Goal: Task Accomplishment & Management: Use online tool/utility

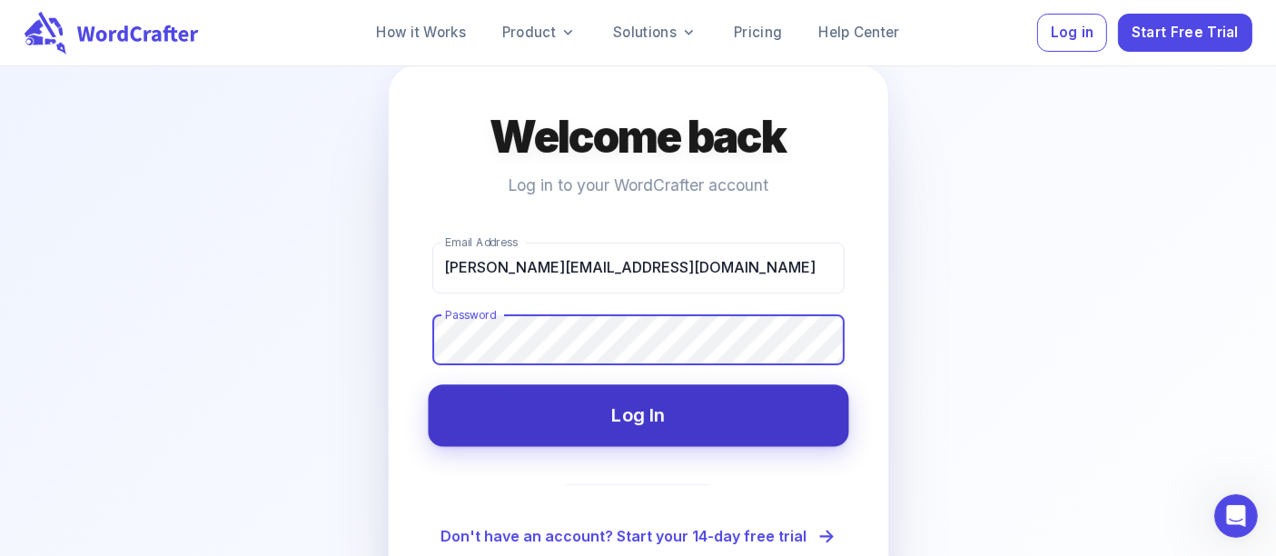
click at [659, 407] on button "Log In" at bounding box center [638, 416] width 421 height 62
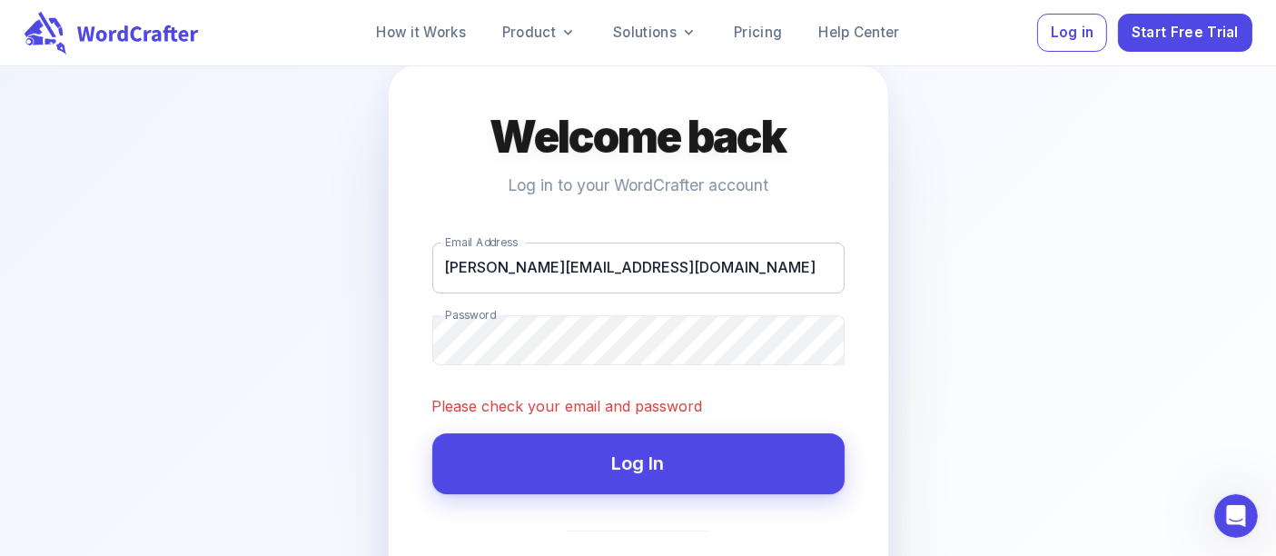
click at [470, 265] on input "[PERSON_NAME][EMAIL_ADDRESS][DOMAIN_NAME]" at bounding box center [638, 268] width 412 height 51
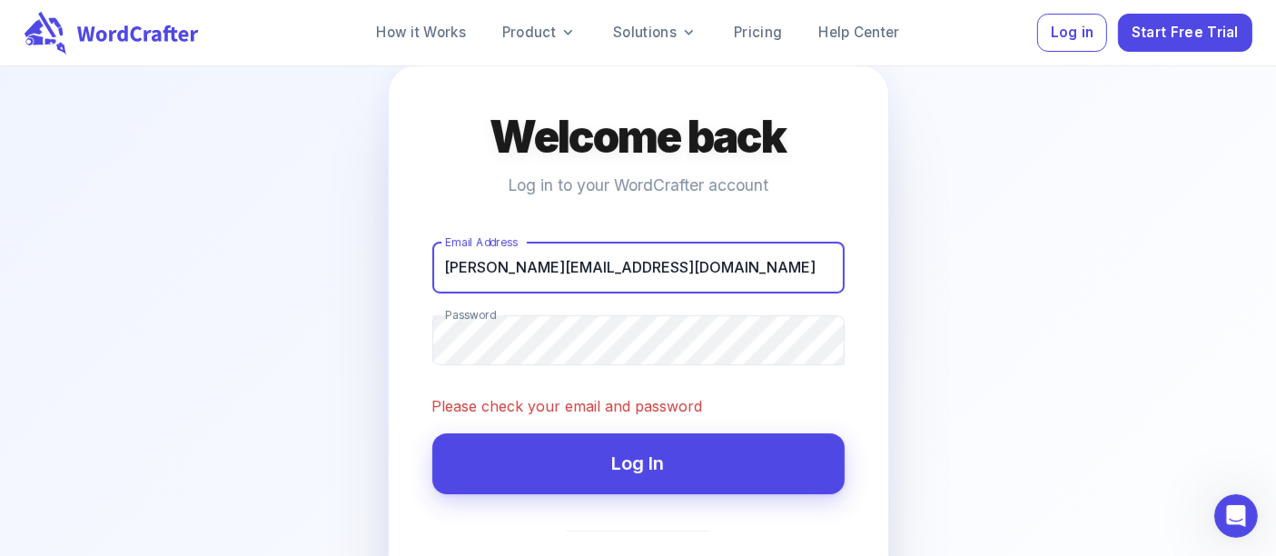
click at [470, 265] on input "[PERSON_NAME][EMAIL_ADDRESS][DOMAIN_NAME]" at bounding box center [638, 268] width 412 height 51
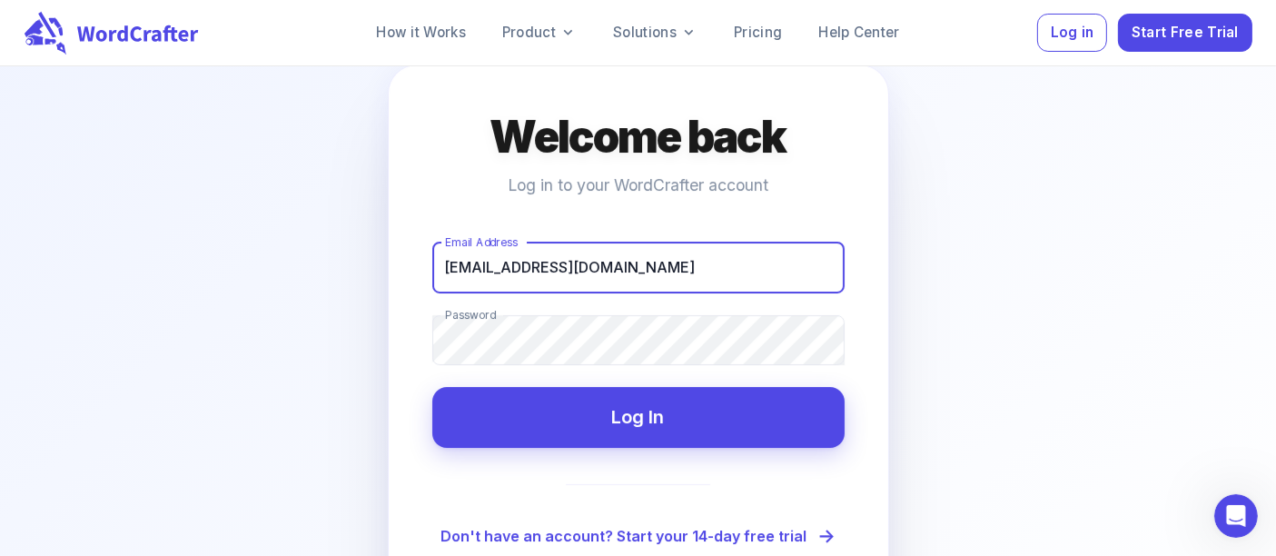
type input "[EMAIL_ADDRESS][DOMAIN_NAME]"
click at [432, 387] on button "Log In" at bounding box center [638, 417] width 412 height 61
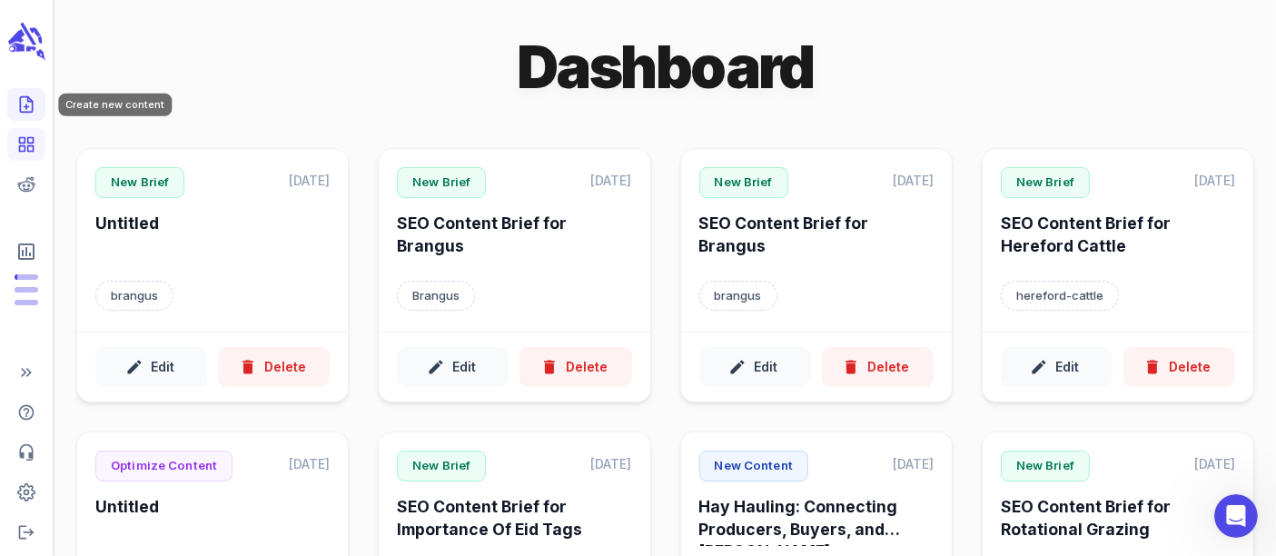
click at [31, 110] on icon "Create new content" at bounding box center [26, 104] width 18 height 18
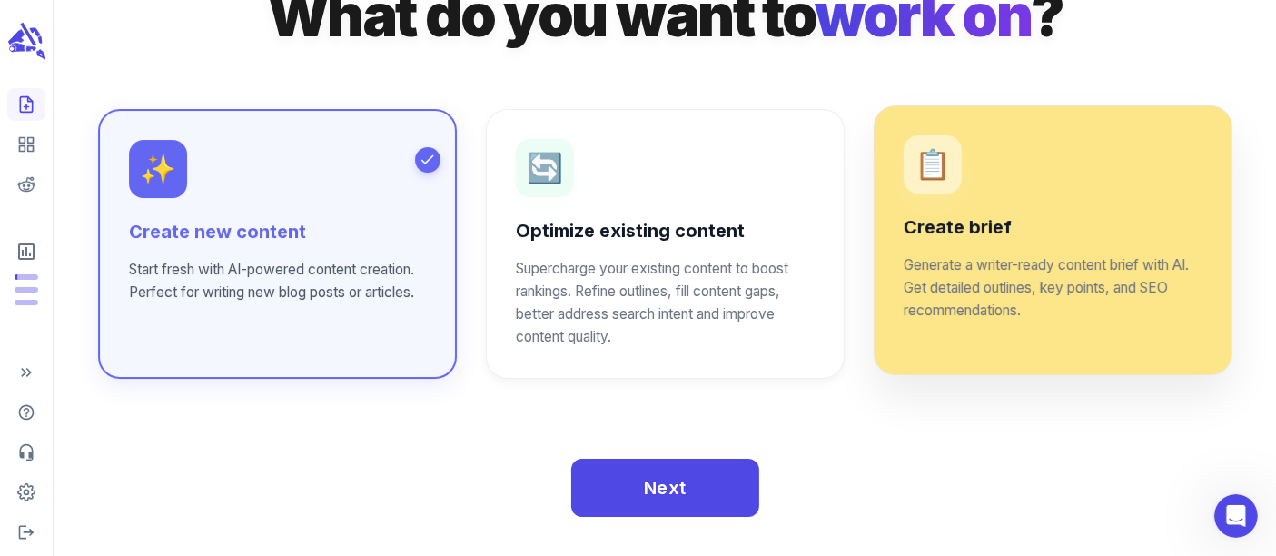
click at [991, 250] on div "Create brief Generate a writer-ready content brief with AI. Get detailed outlin…" at bounding box center [1053, 268] width 299 height 107
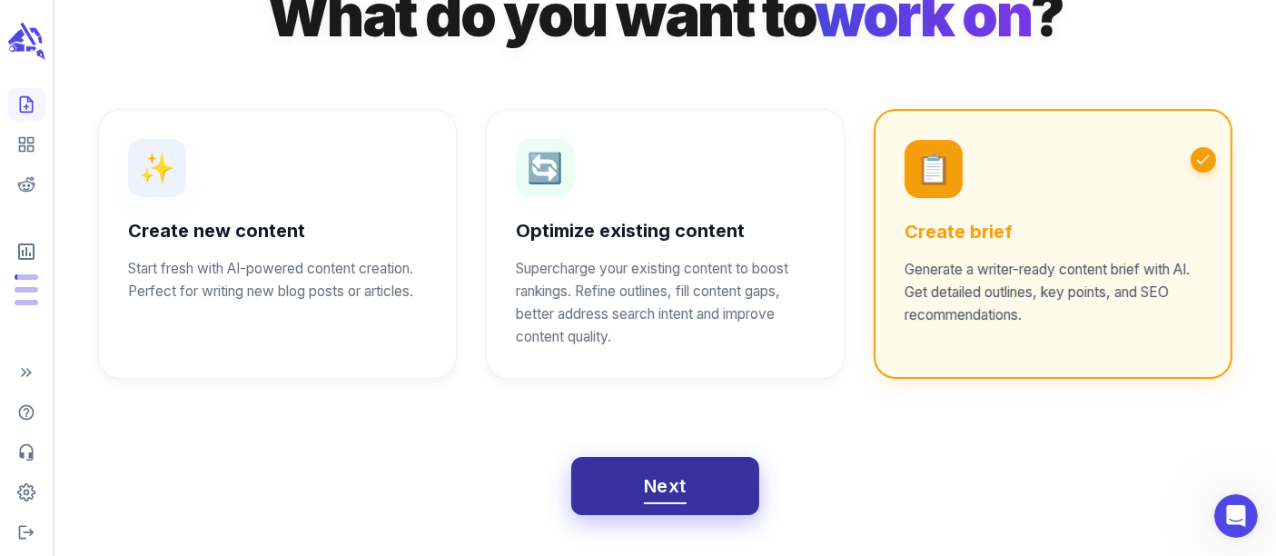
click at [667, 476] on span "Next" at bounding box center [665, 486] width 43 height 32
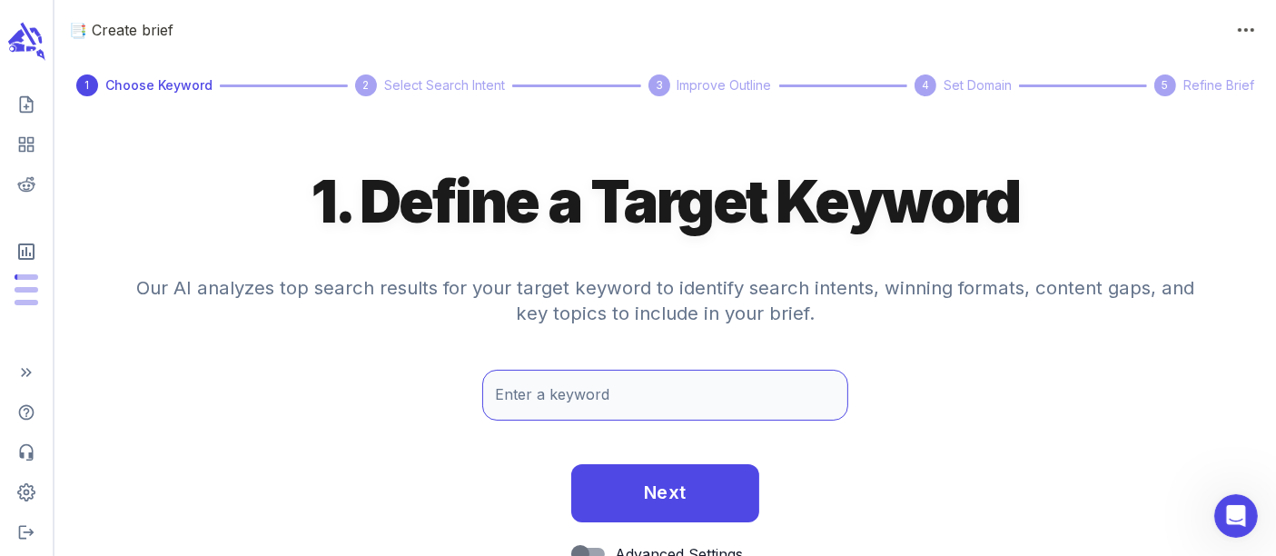
click at [552, 400] on input "Enter a keyword" at bounding box center [665, 395] width 367 height 51
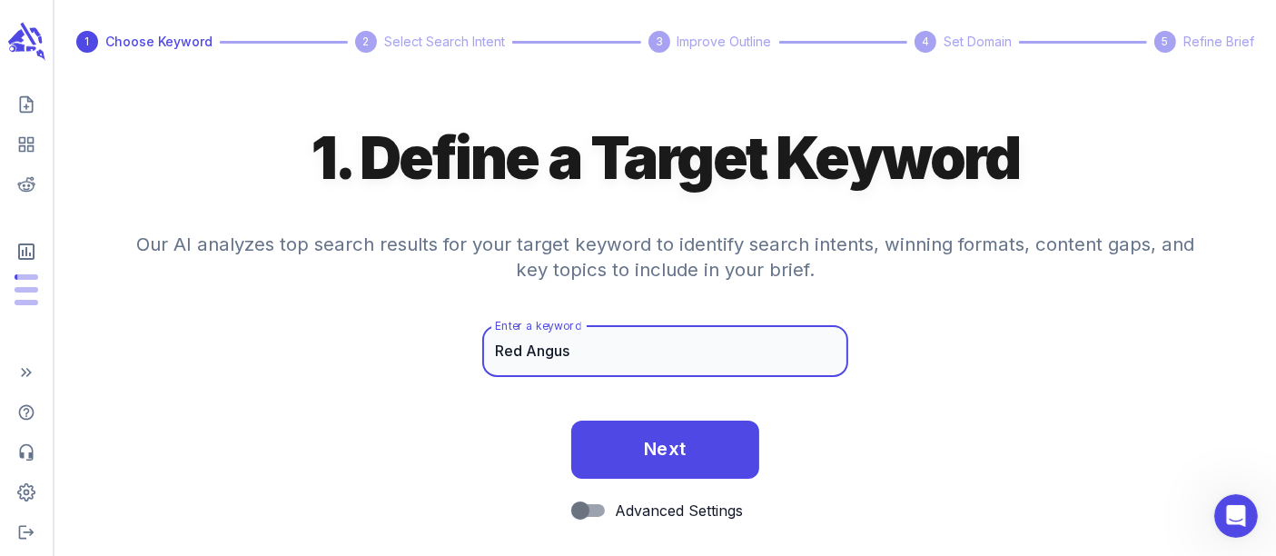
scroll to position [64, 0]
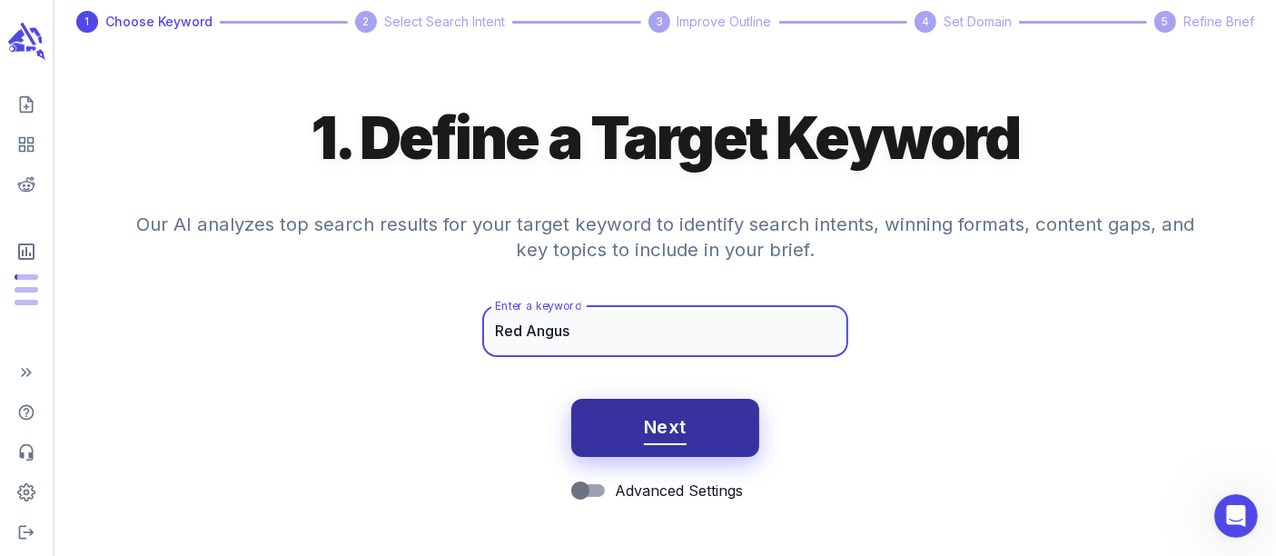
type input "Red Angus"
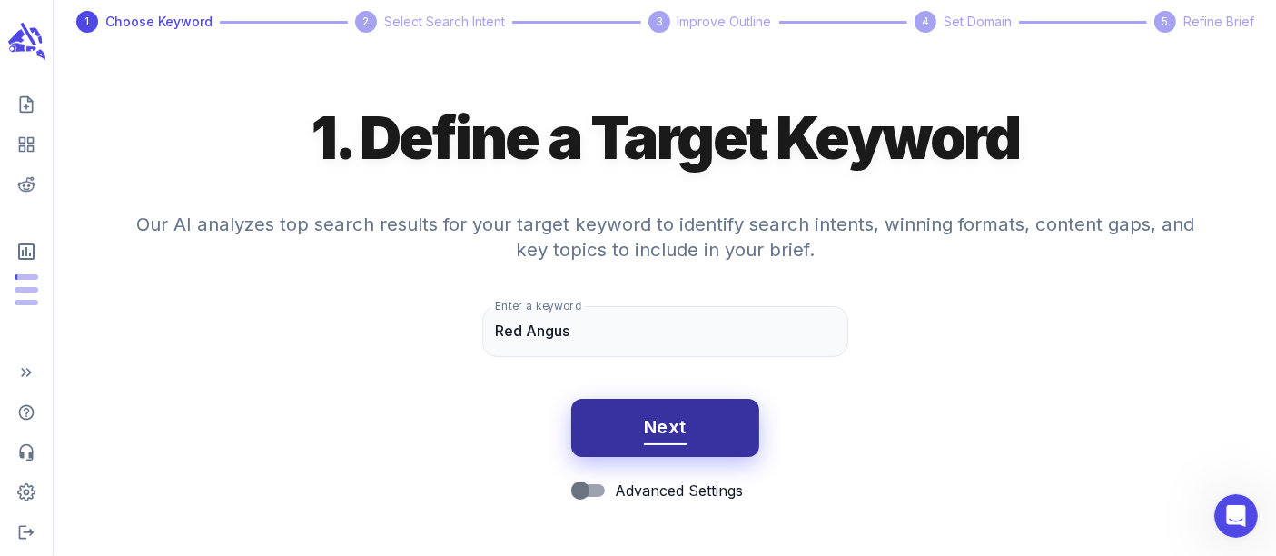
click at [665, 422] on span "Next" at bounding box center [665, 427] width 43 height 32
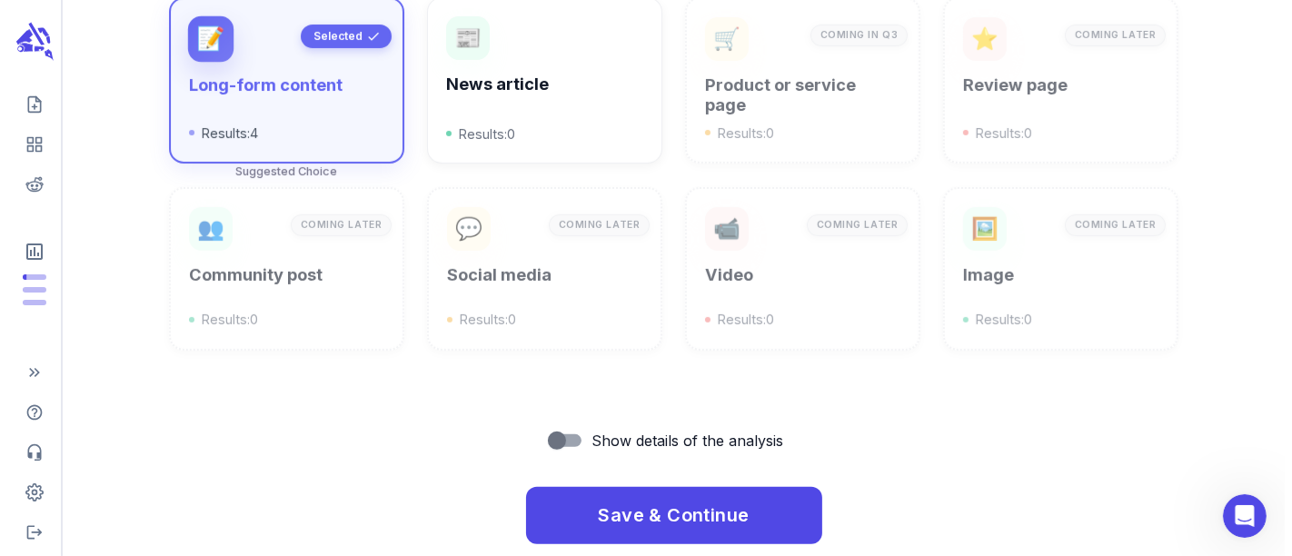
scroll to position [766, 0]
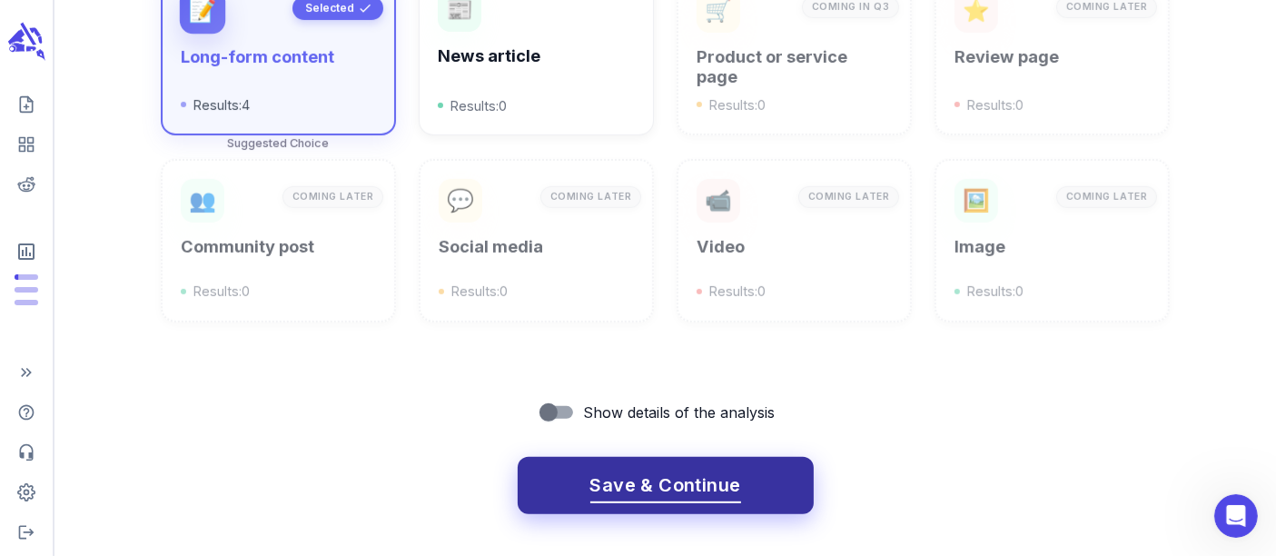
click at [642, 480] on span "Save & Continue" at bounding box center [665, 486] width 151 height 32
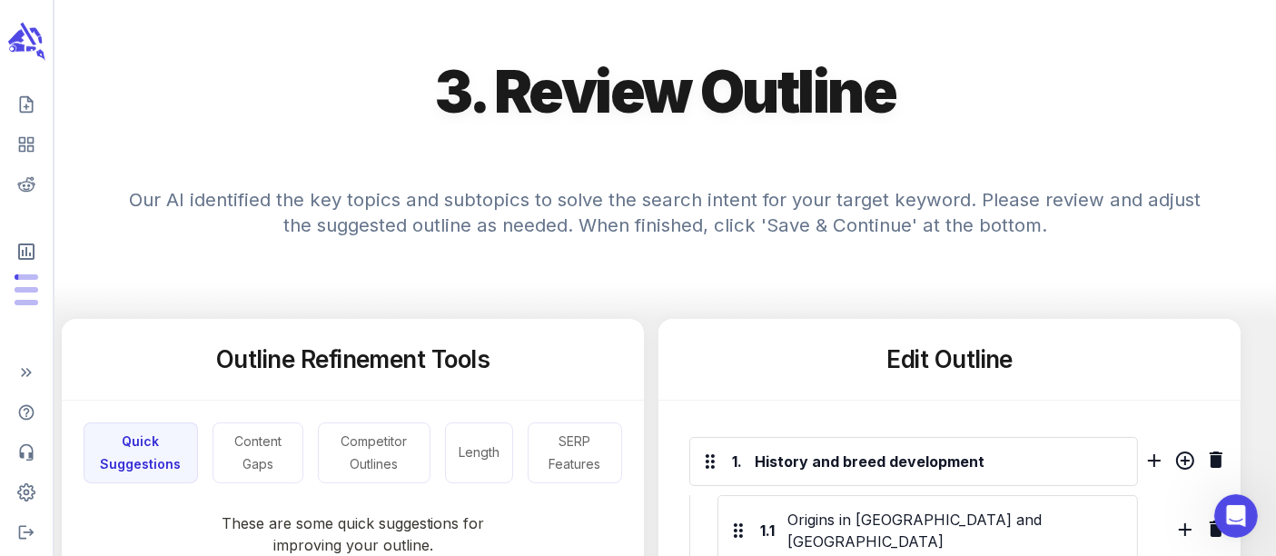
scroll to position [706, 0]
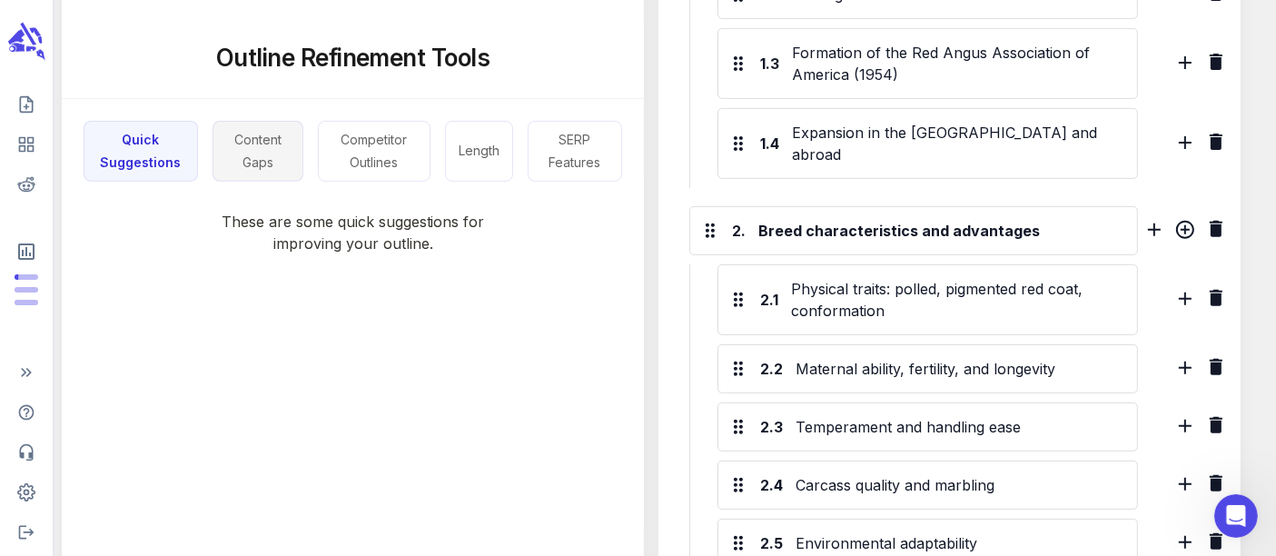
click at [250, 154] on button "Content Gaps" at bounding box center [259, 151] width 92 height 61
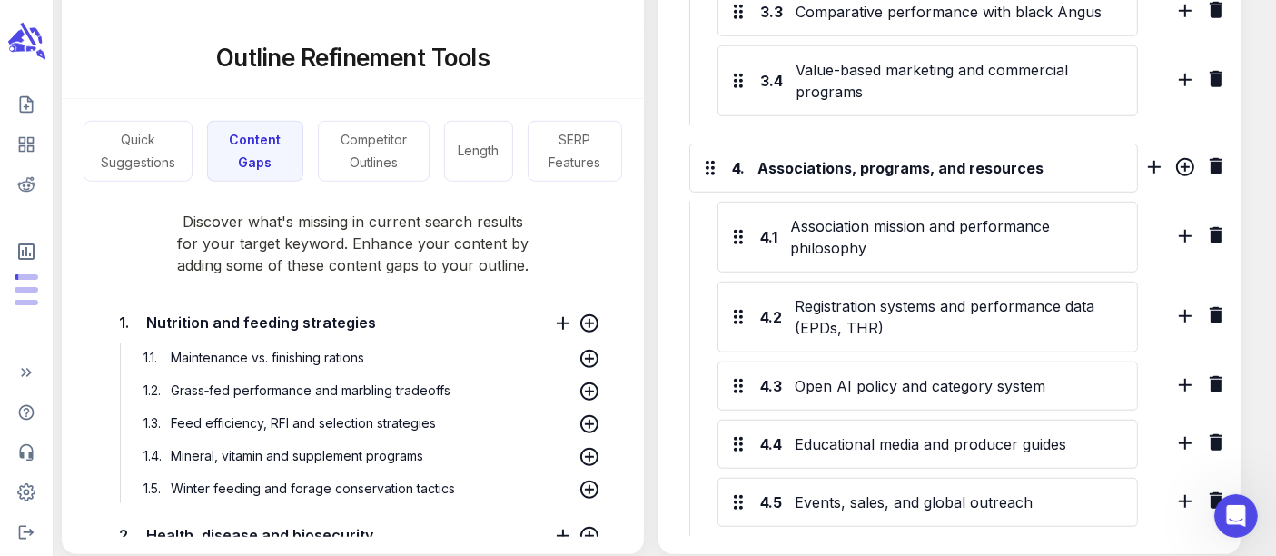
scroll to position [1560, 0]
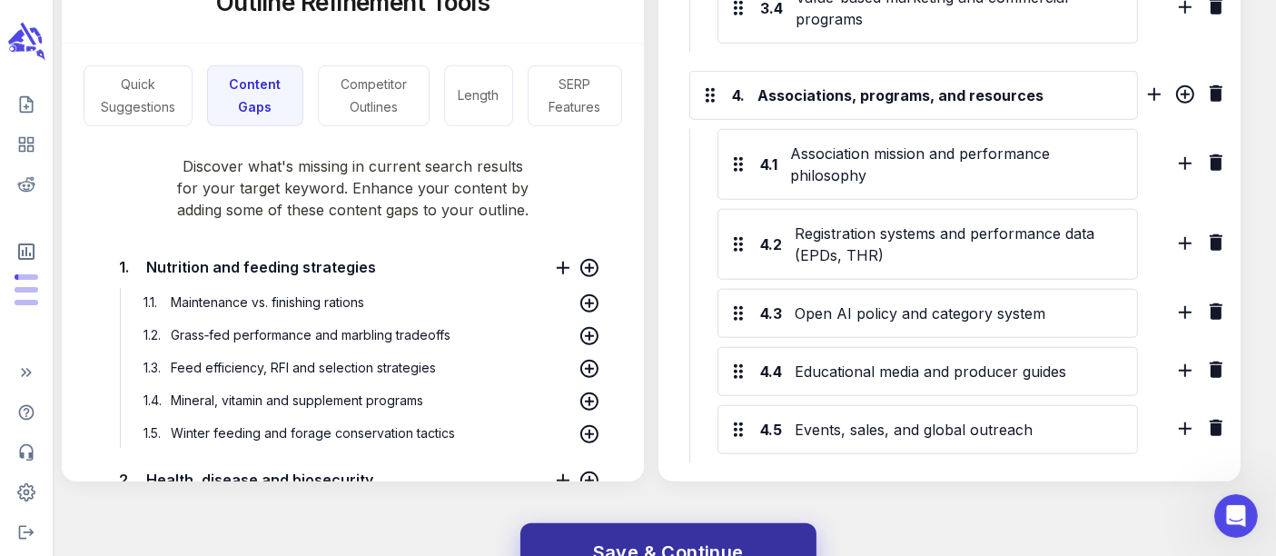
click at [643, 537] on span "Save & Continue" at bounding box center [668, 553] width 151 height 32
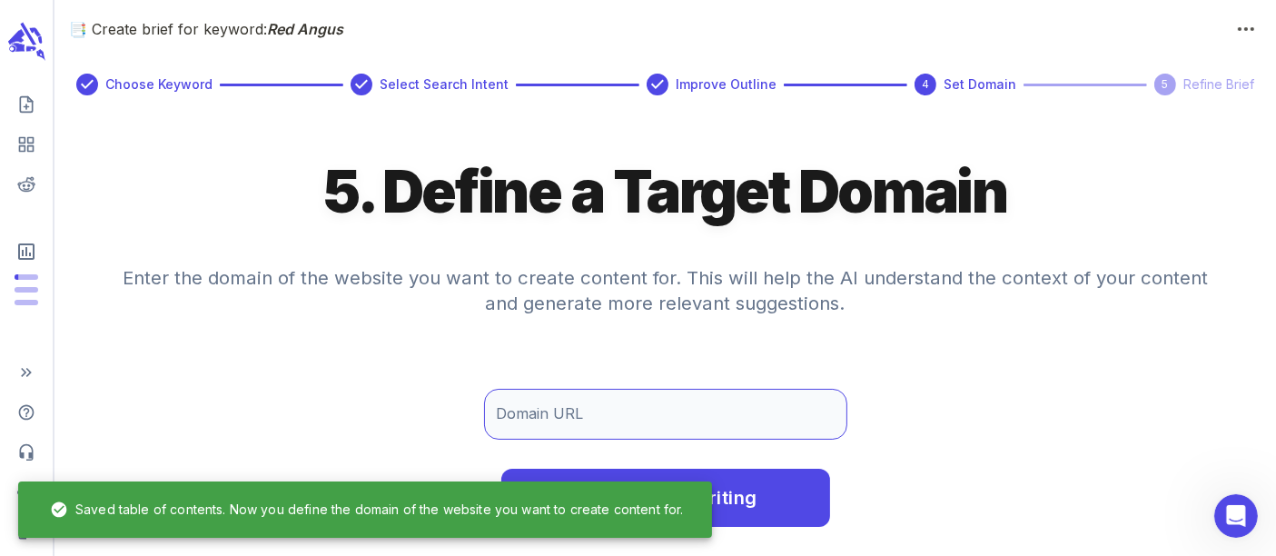
scroll to position [0, 0]
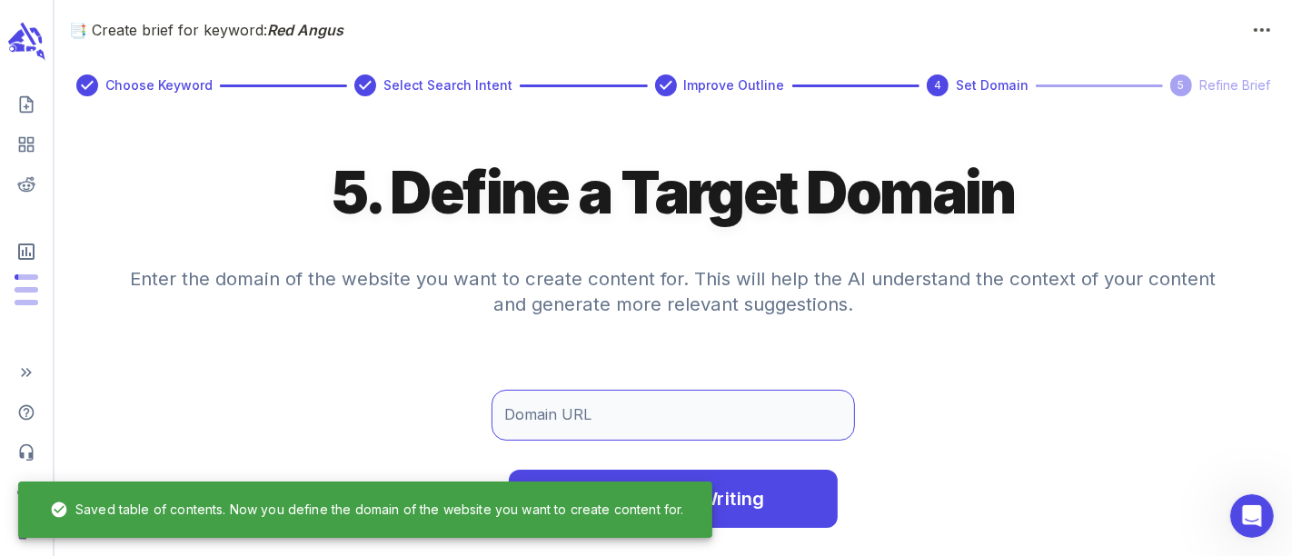
click at [601, 409] on input "Domain URL" at bounding box center [672, 415] width 363 height 51
paste input "[URL][DOMAIN_NAME]"
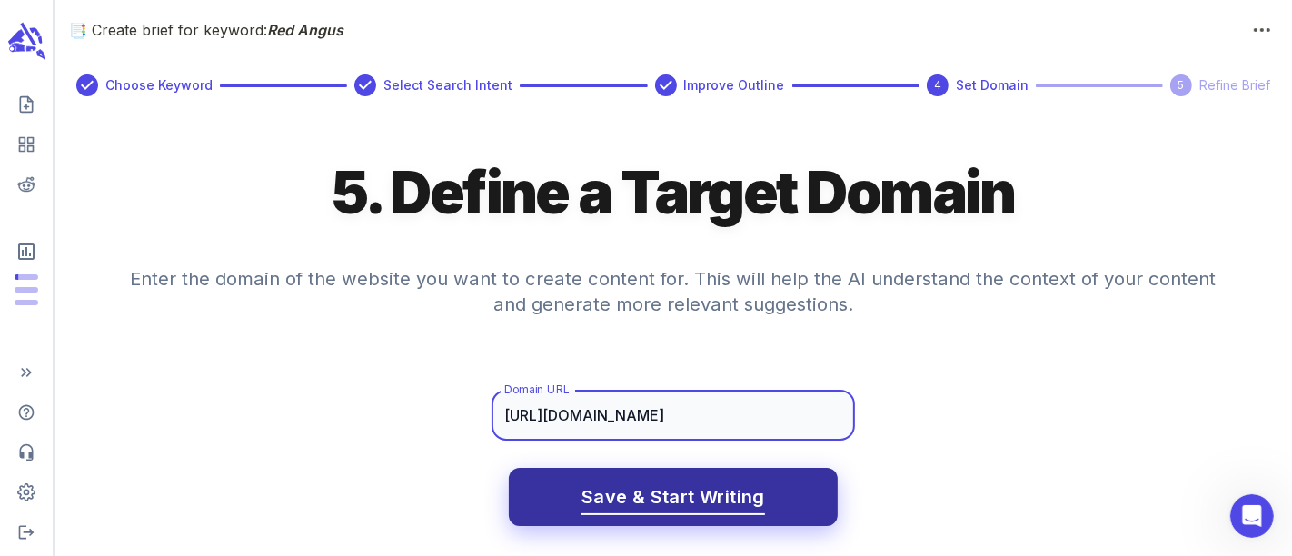
type input "[URL][DOMAIN_NAME]"
click at [770, 493] on button "Save & Start Writing" at bounding box center [673, 497] width 329 height 58
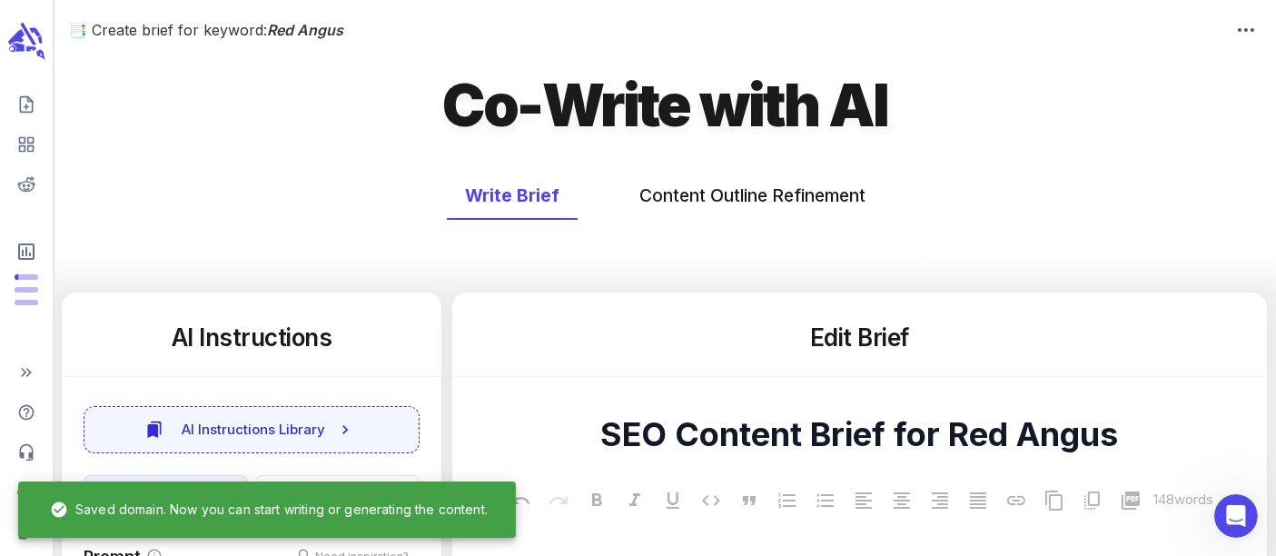
type textarea "x"
type textarea "SEO Content Brief for Red Angus"
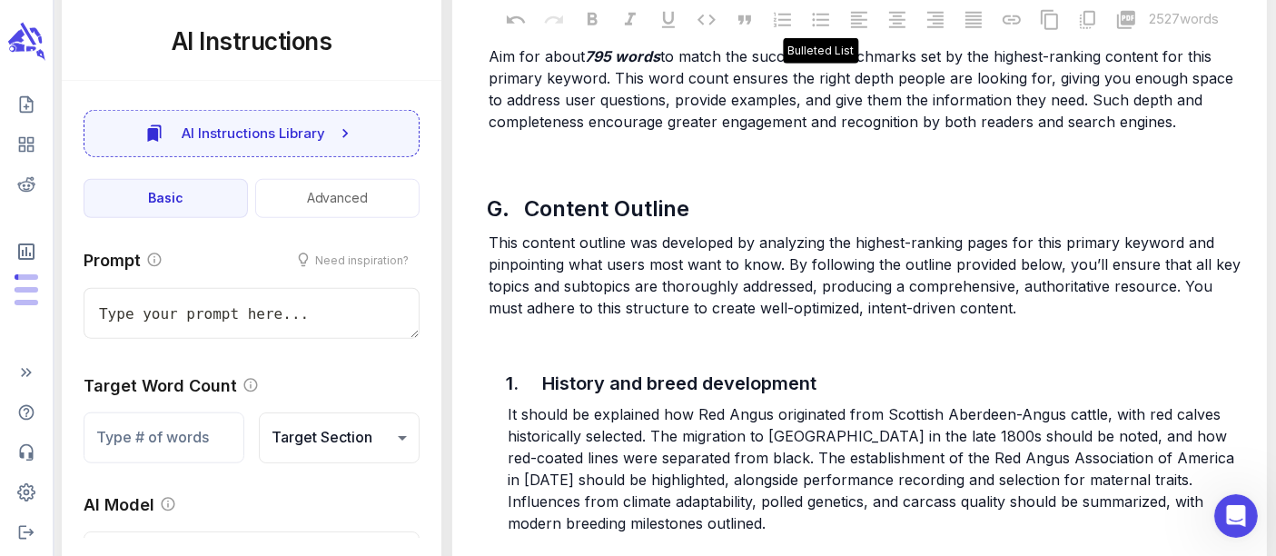
scroll to position [1679, 0]
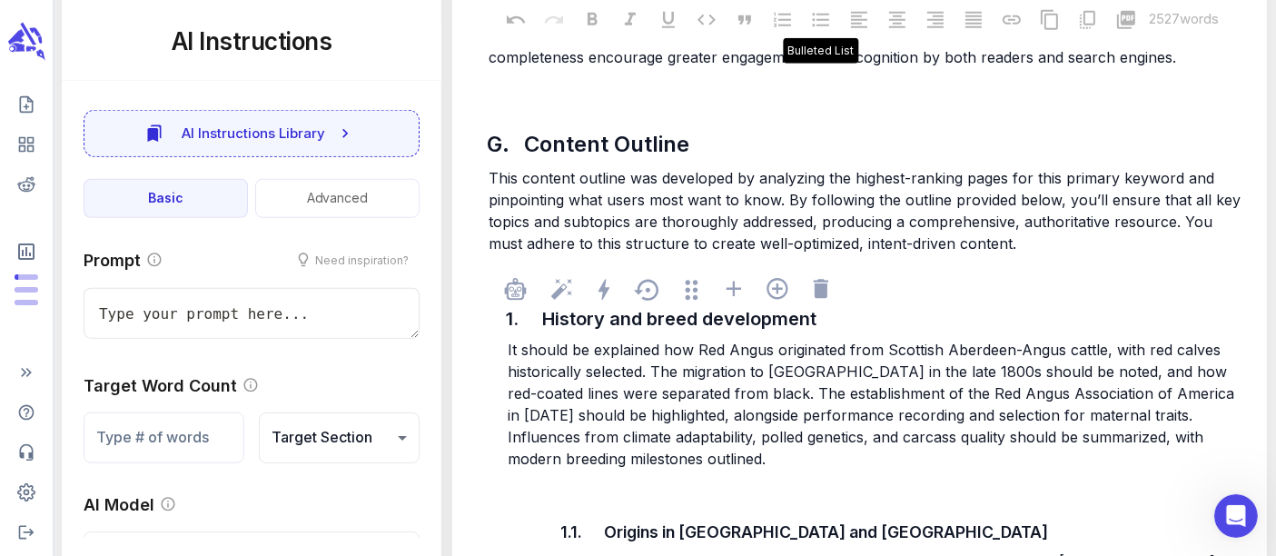
drag, startPoint x: 599, startPoint y: 232, endPoint x: 780, endPoint y: 402, distance: 248.7
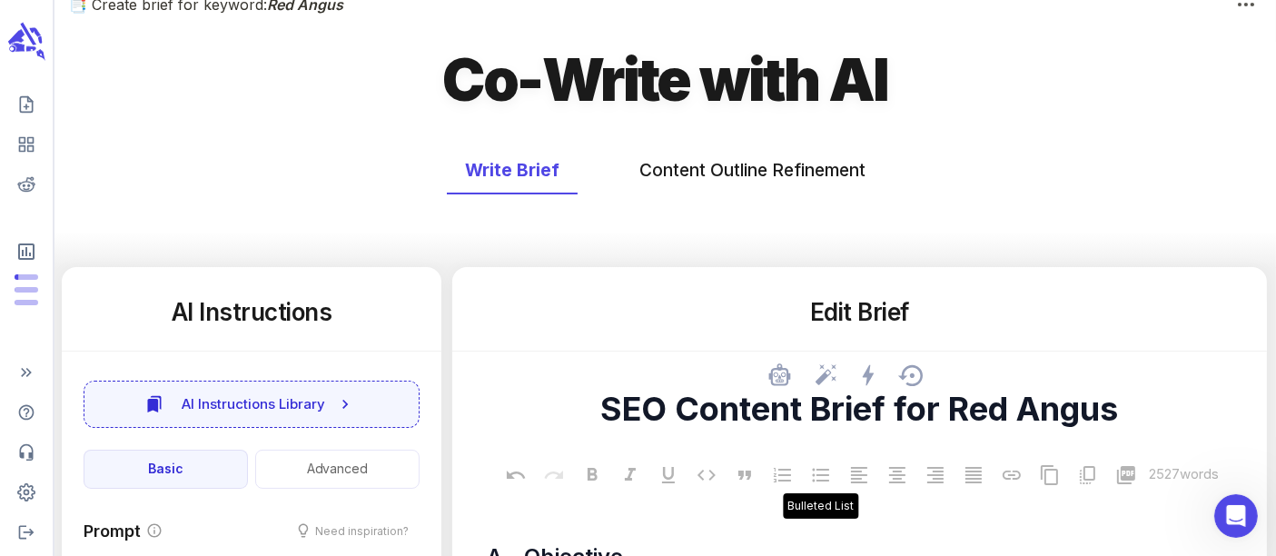
scroll to position [0, 0]
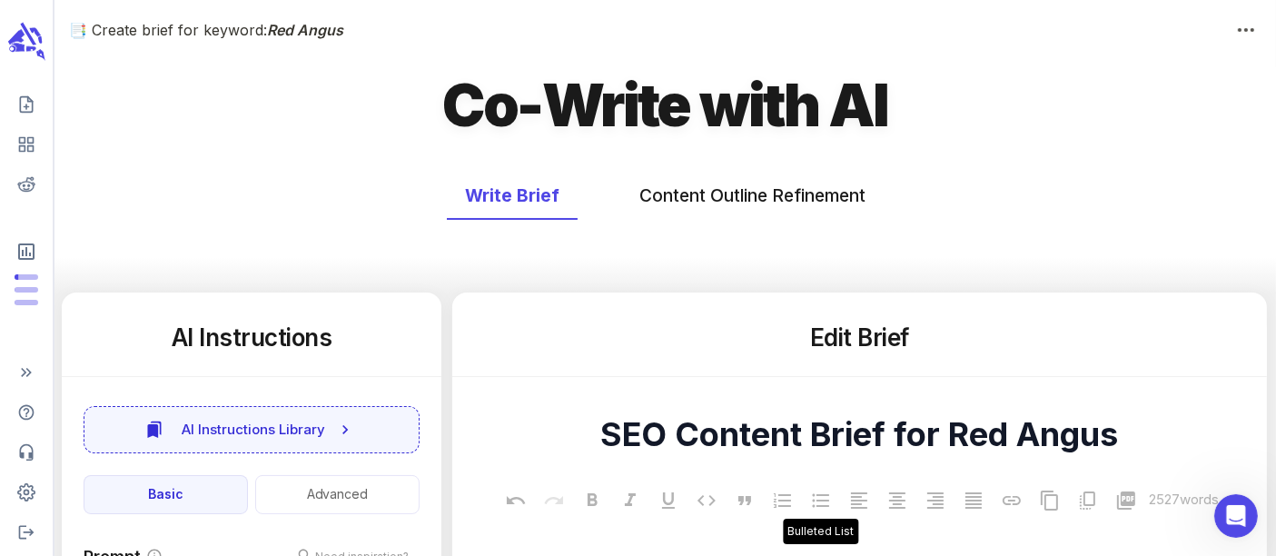
click at [978, 173] on div "Write Brief Content Outline Refinement" at bounding box center [665, 196] width 1222 height 48
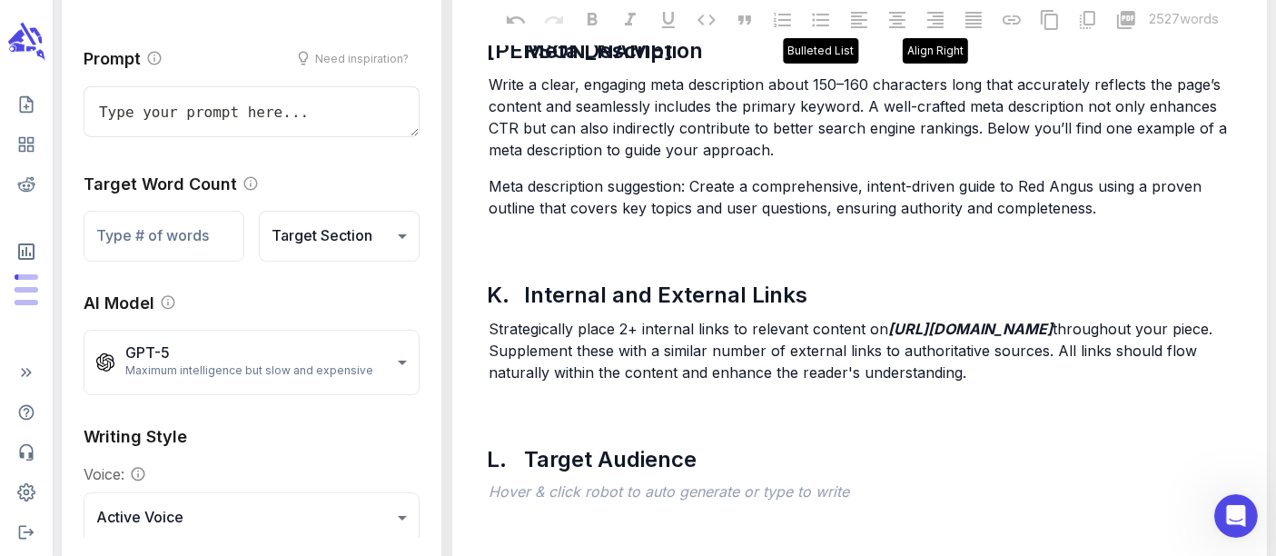
scroll to position [7767, 0]
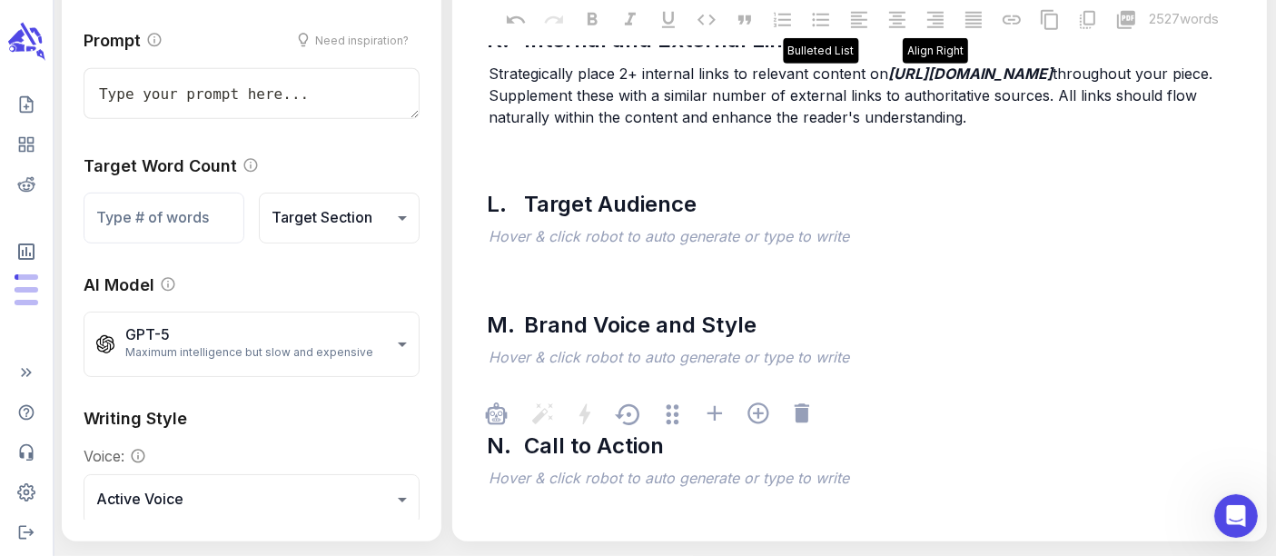
click at [860, 432] on div at bounding box center [868, 416] width 767 height 35
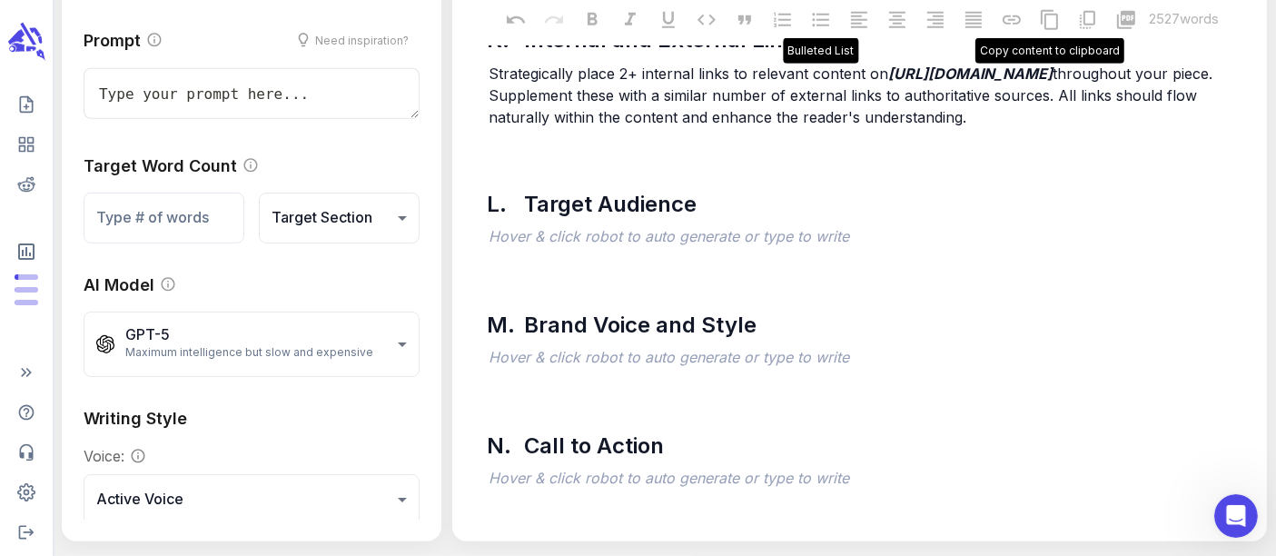
click at [1046, 21] on icon at bounding box center [1050, 20] width 22 height 22
type textarea "x"
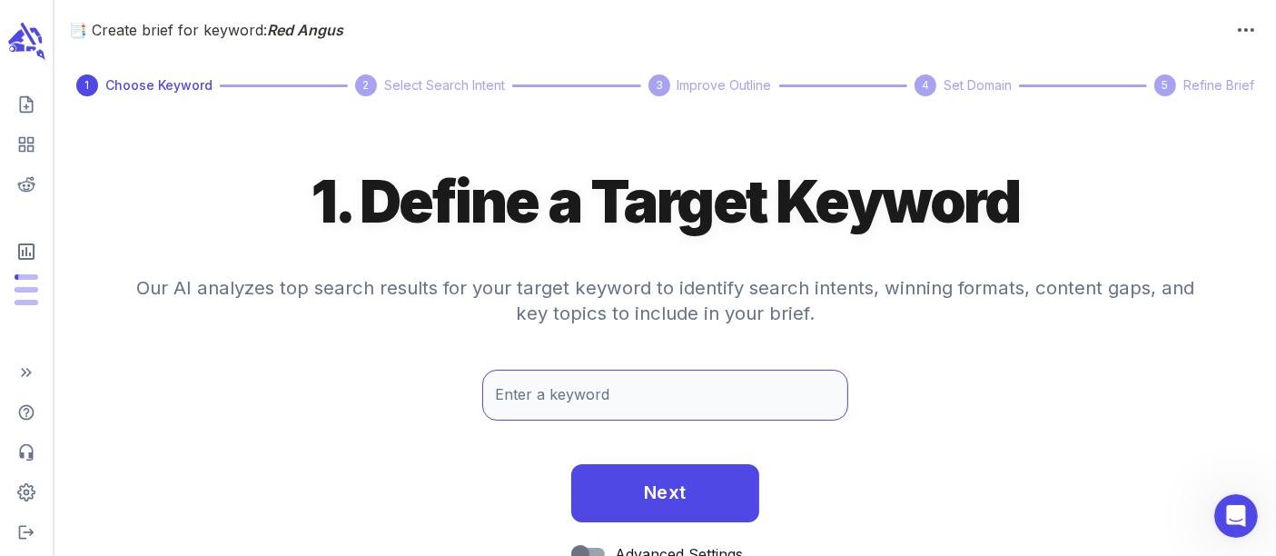
click at [817, 389] on input "Enter a keyword" at bounding box center [665, 395] width 367 height 51
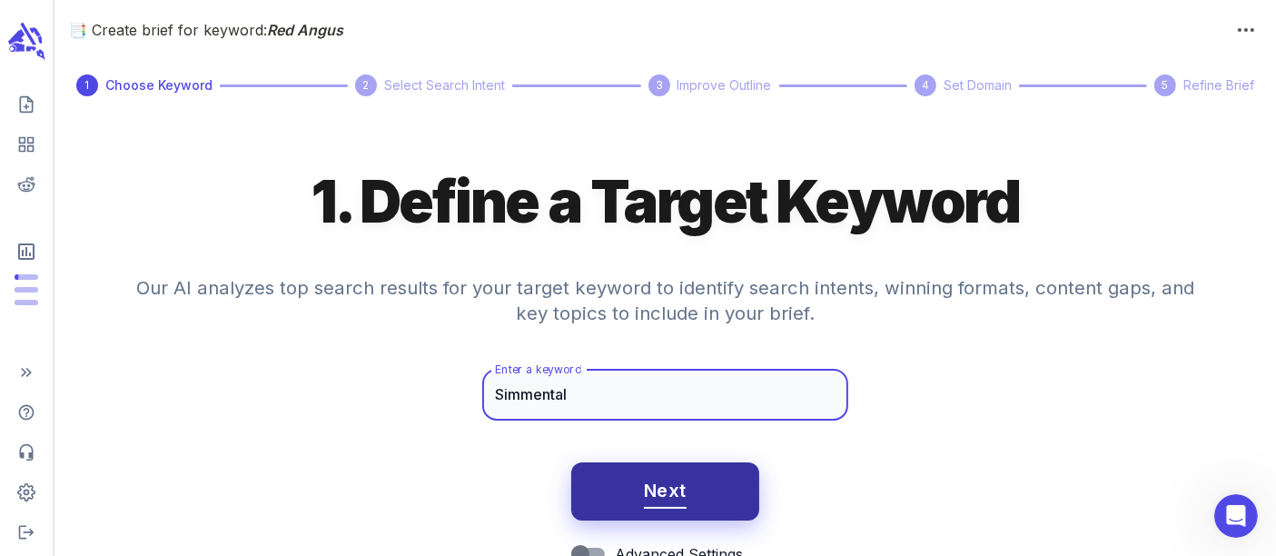
type input "Simmental"
click at [658, 478] on span "Next" at bounding box center [665, 491] width 43 height 32
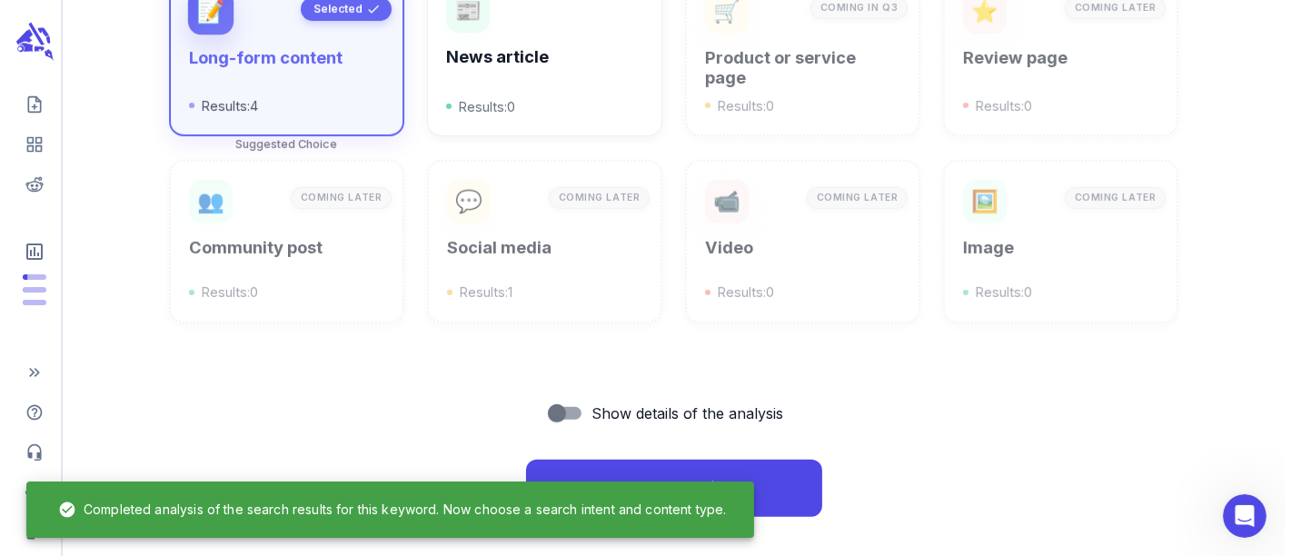
scroll to position [766, 0]
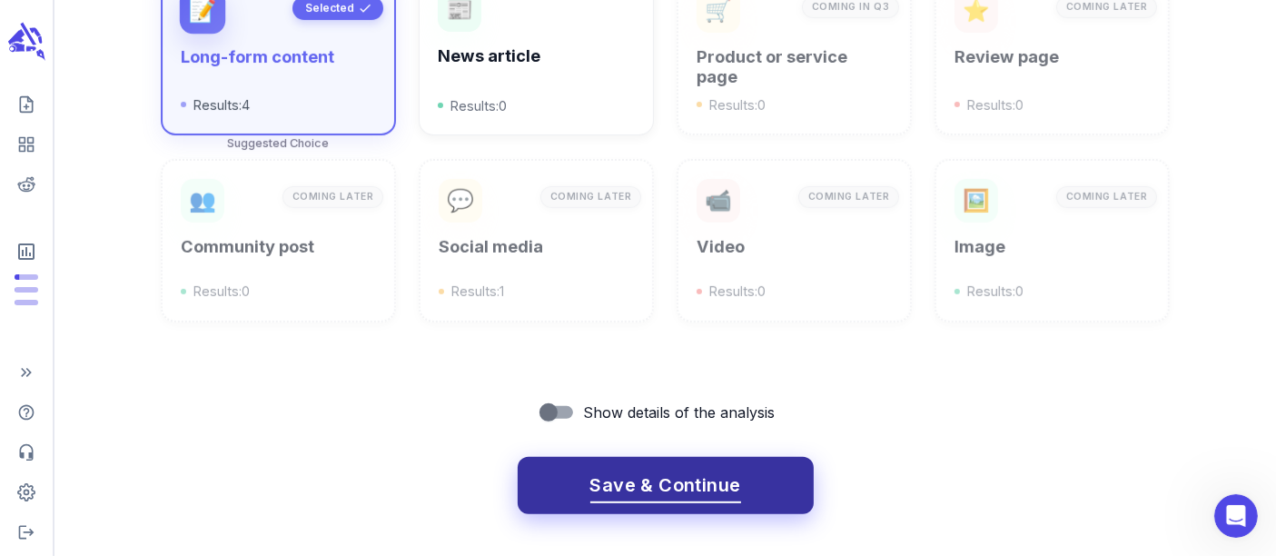
click at [656, 481] on span "Save & Continue" at bounding box center [665, 486] width 151 height 32
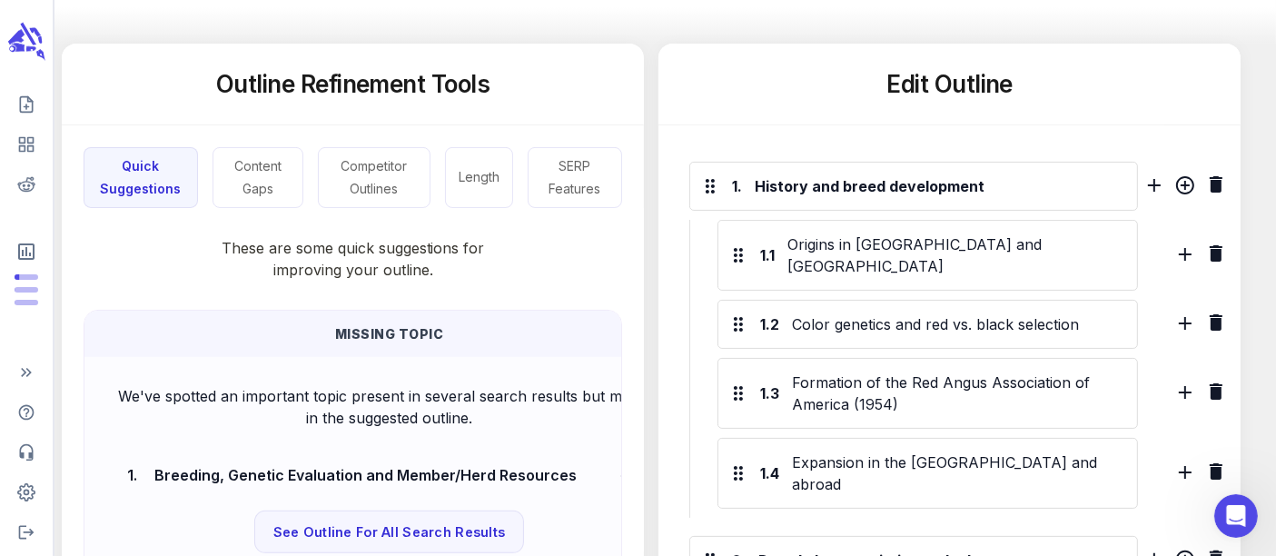
scroll to position [403, 0]
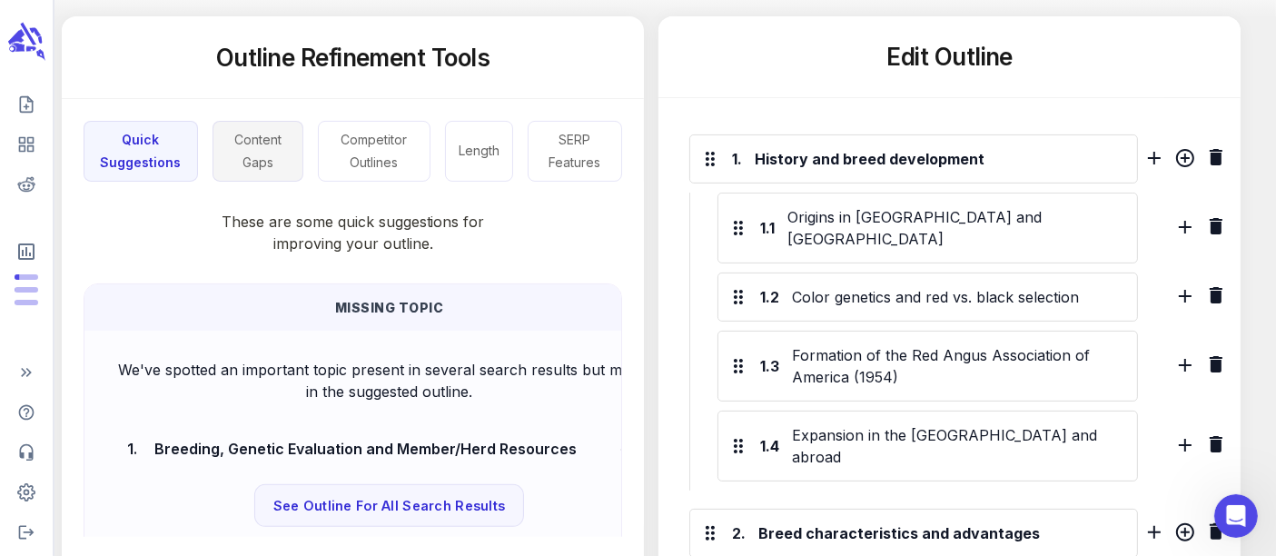
click at [248, 173] on button "Content Gaps" at bounding box center [259, 151] width 92 height 61
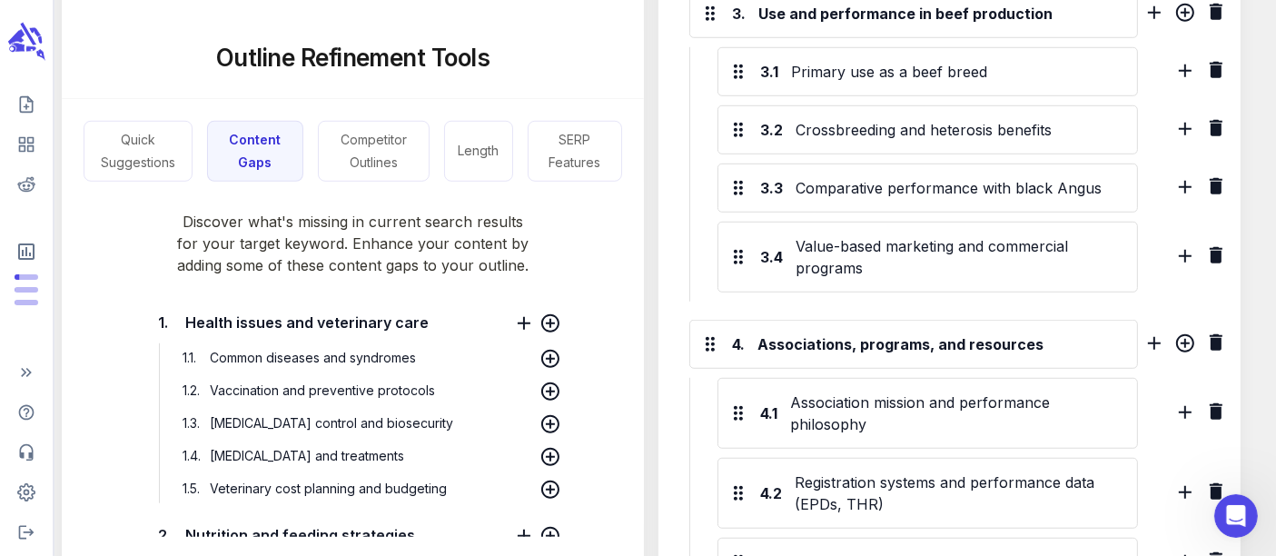
scroll to position [1560, 0]
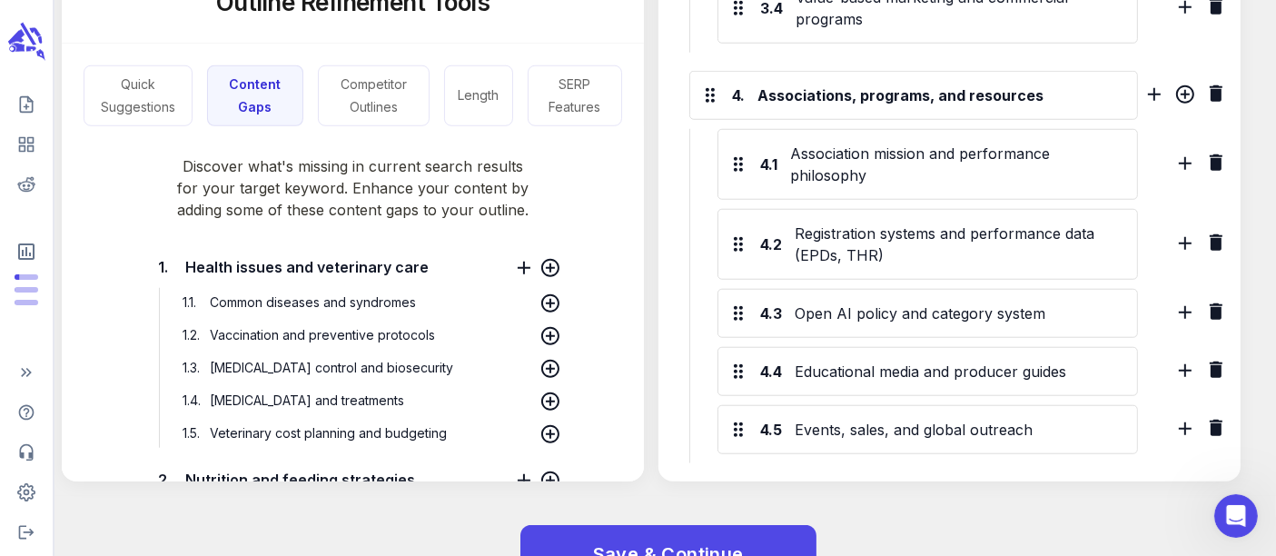
click at [668, 540] on div "Save & Continue" at bounding box center [654, 554] width 1243 height 116
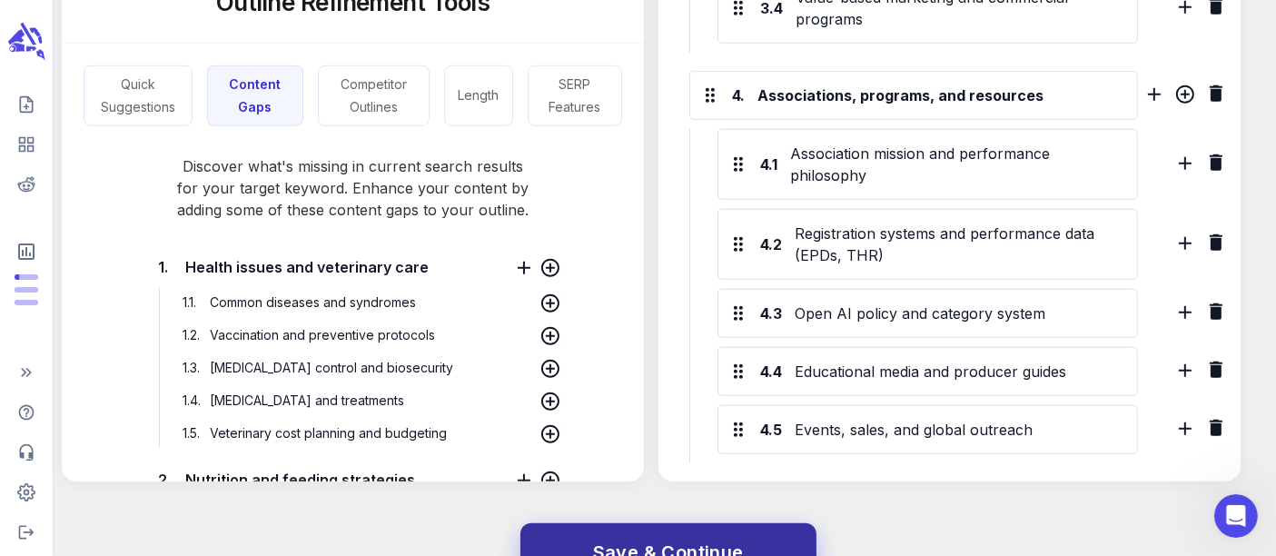
click at [686, 537] on span "Save & Continue" at bounding box center [668, 553] width 151 height 32
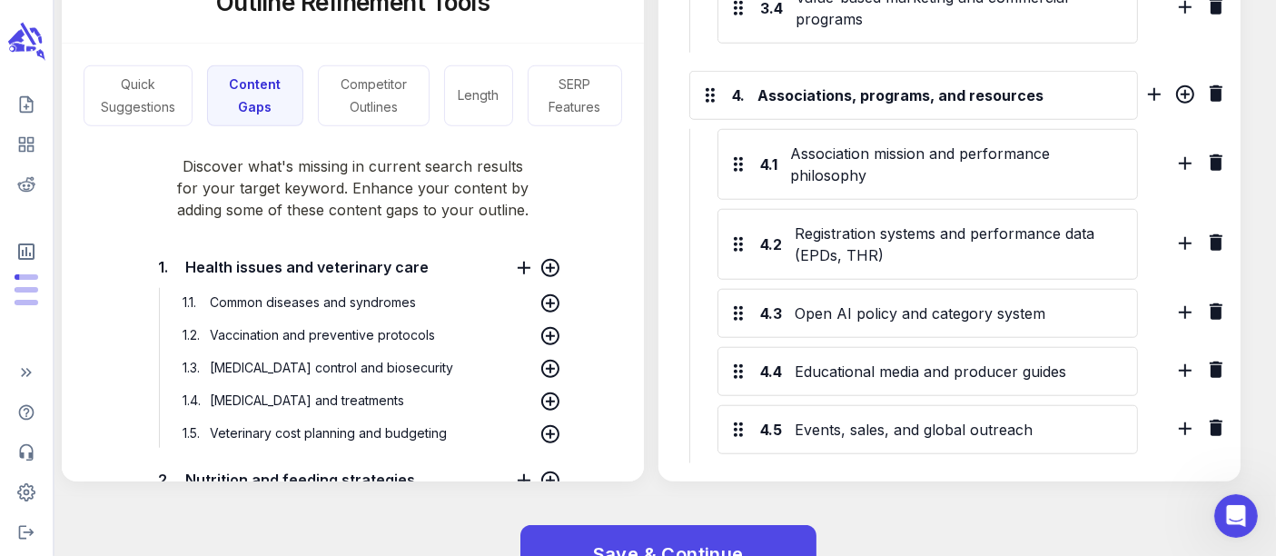
scroll to position [0, 0]
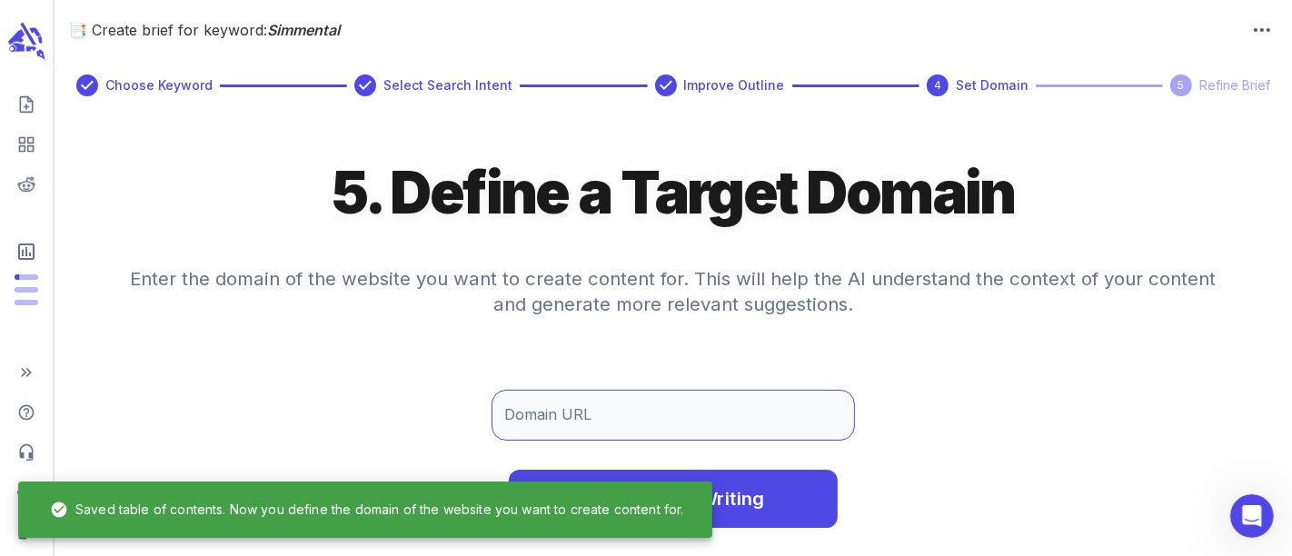
click at [630, 412] on input "Domain URL" at bounding box center [672, 415] width 363 height 51
click at [588, 403] on input "Domain URL" at bounding box center [672, 415] width 363 height 51
paste input "[URL][DOMAIN_NAME]"
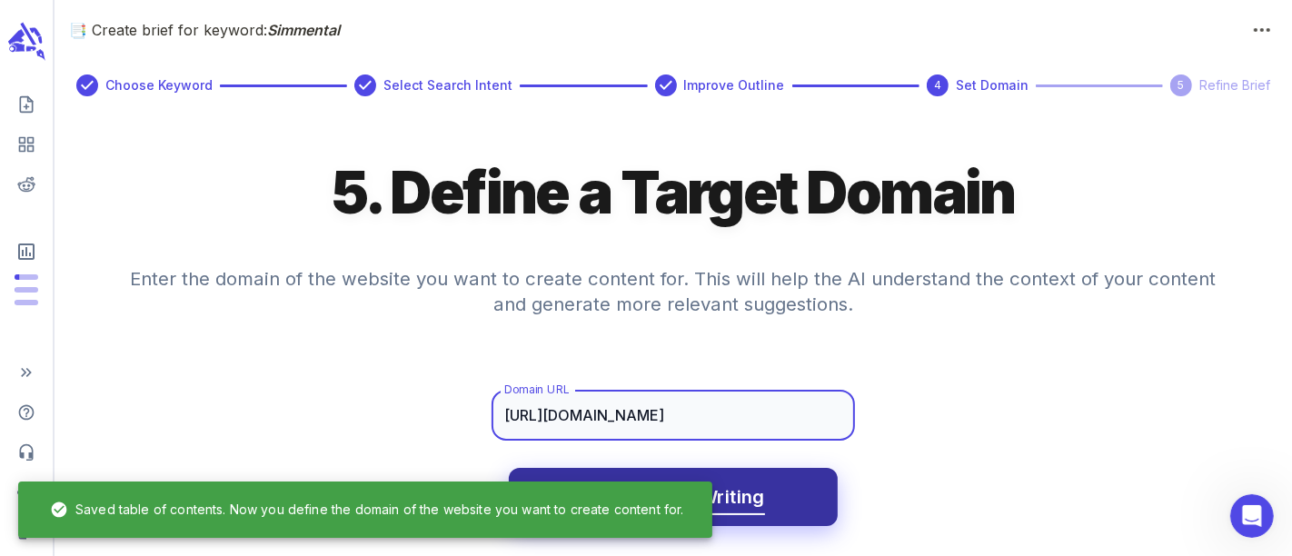
type input "[URL][DOMAIN_NAME]"
click at [767, 497] on button "Save & Start Writing" at bounding box center [673, 497] width 329 height 58
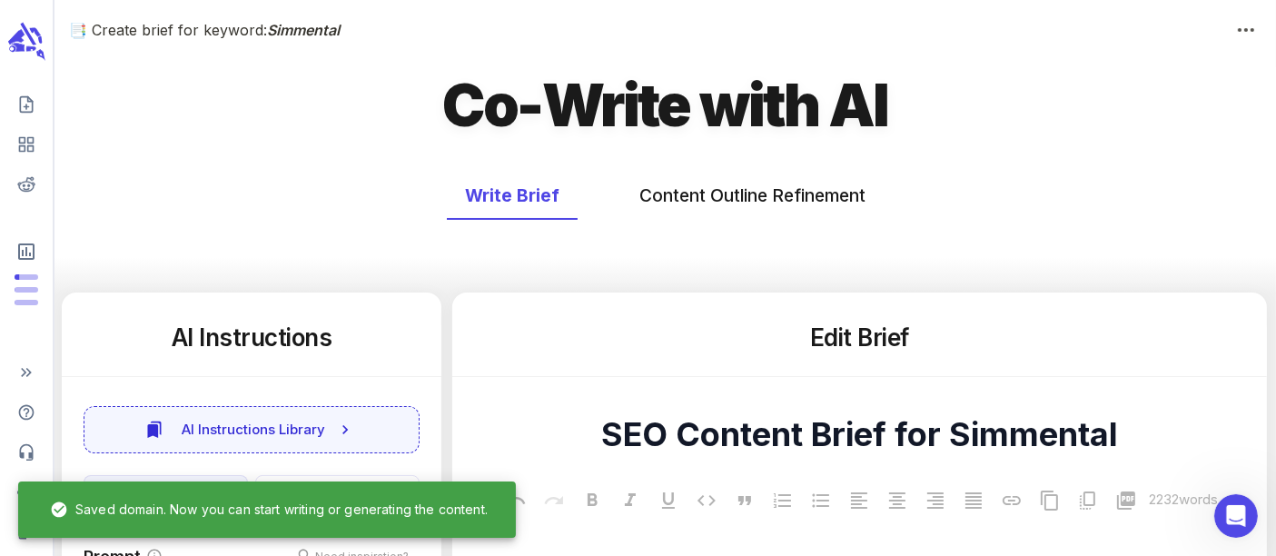
type textarea "x"
type textarea "SEO Content Brief for Simmental"
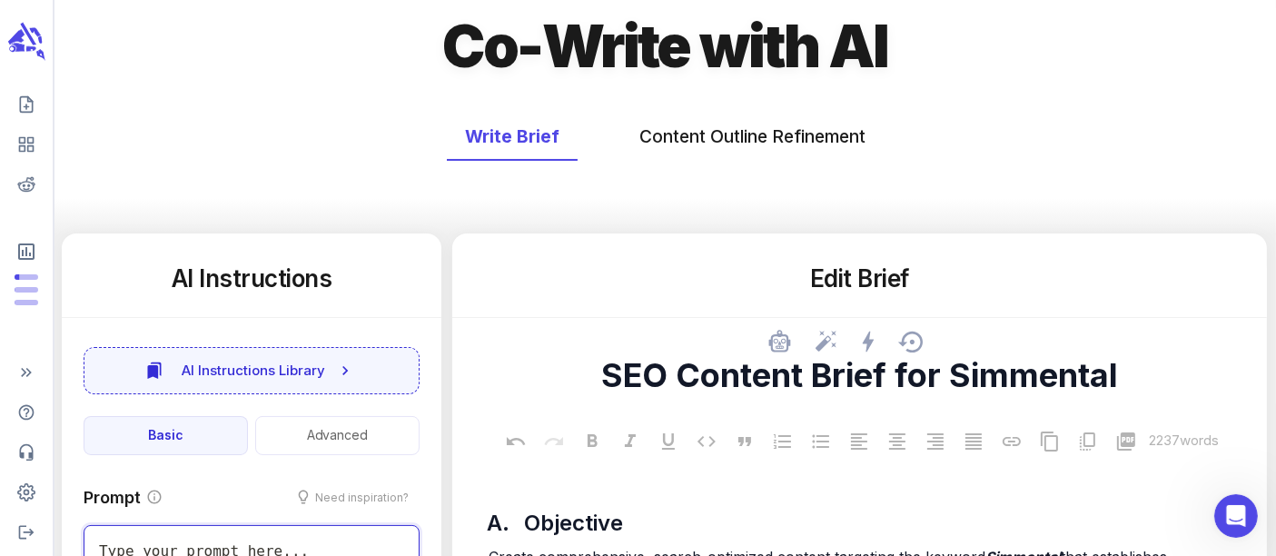
scroll to position [101, 0]
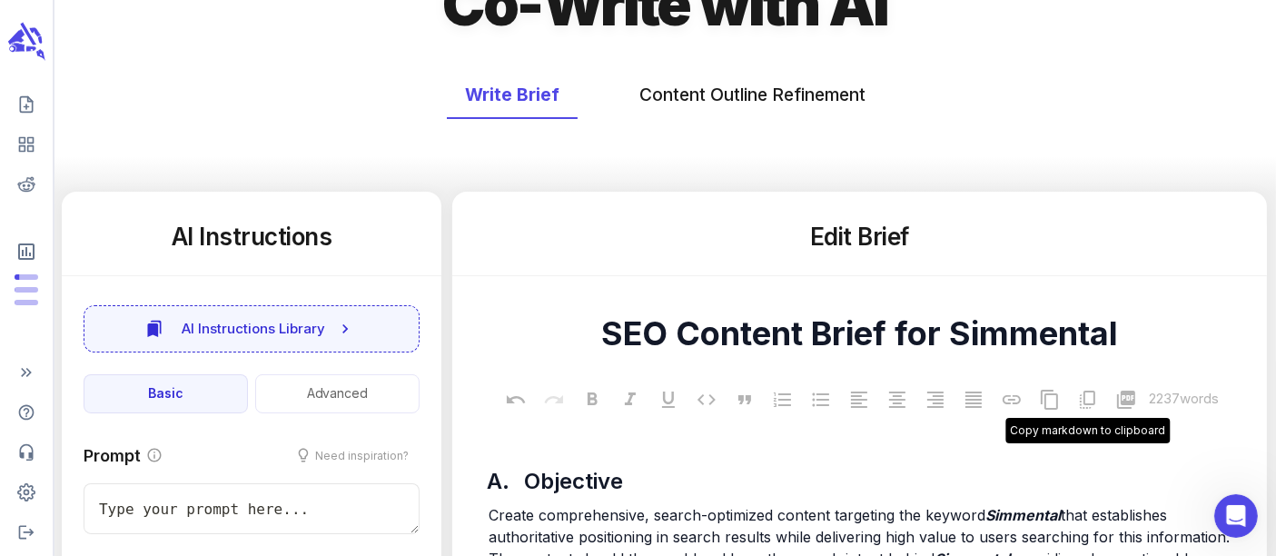
click at [1081, 400] on icon at bounding box center [1087, 400] width 15 height 18
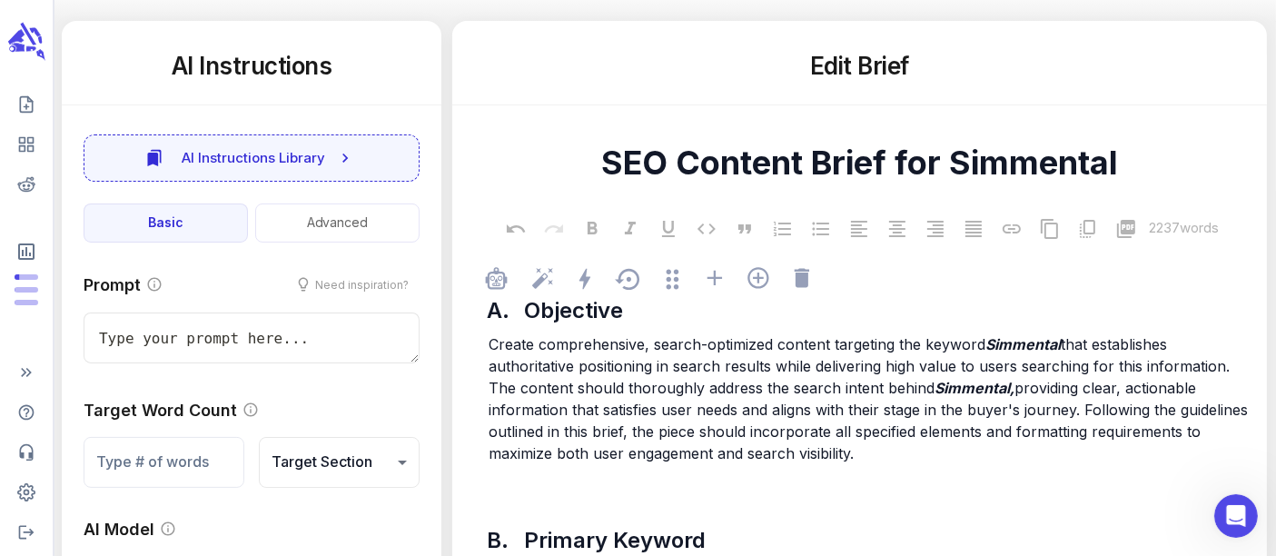
scroll to position [302, 0]
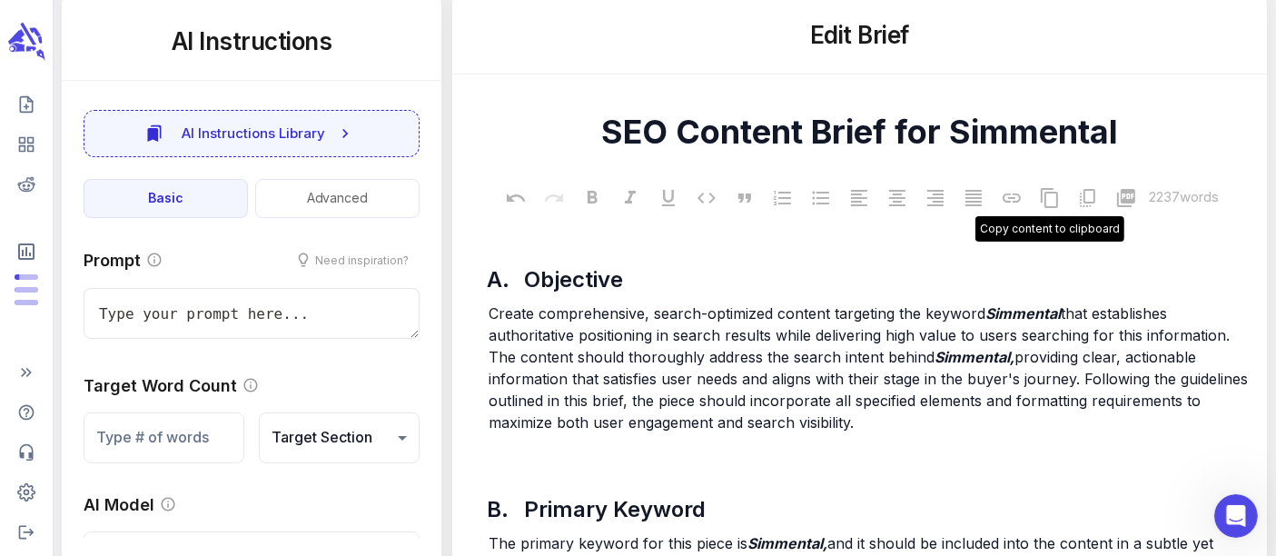
click at [1045, 201] on icon at bounding box center [1050, 198] width 22 height 22
type textarea "x"
